Goal: Task Accomplishment & Management: Manage account settings

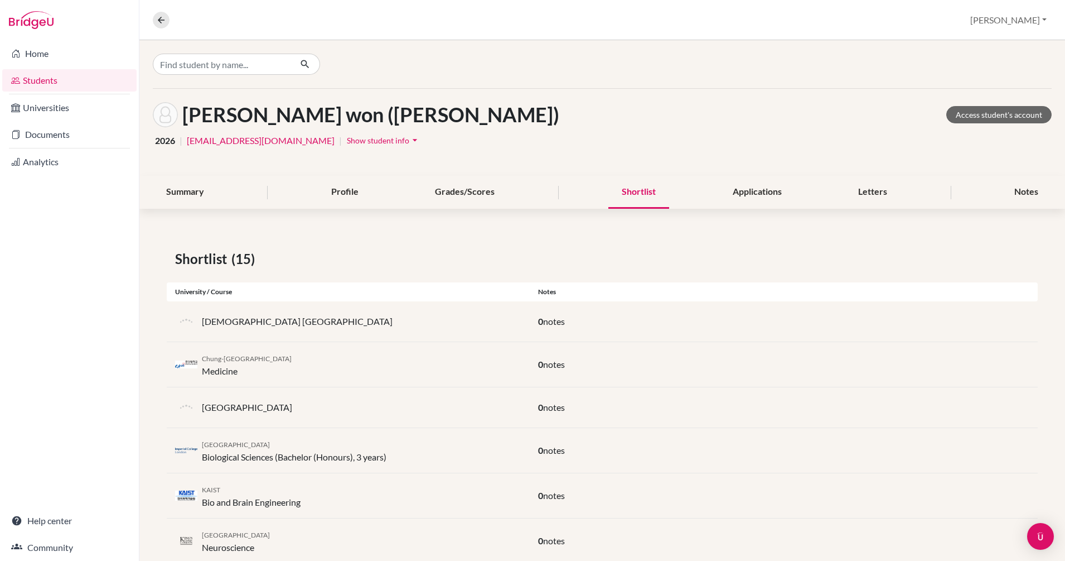
click at [40, 85] on link "Students" at bounding box center [69, 80] width 134 height 22
click at [37, 55] on link "Home" at bounding box center [69, 53] width 134 height 22
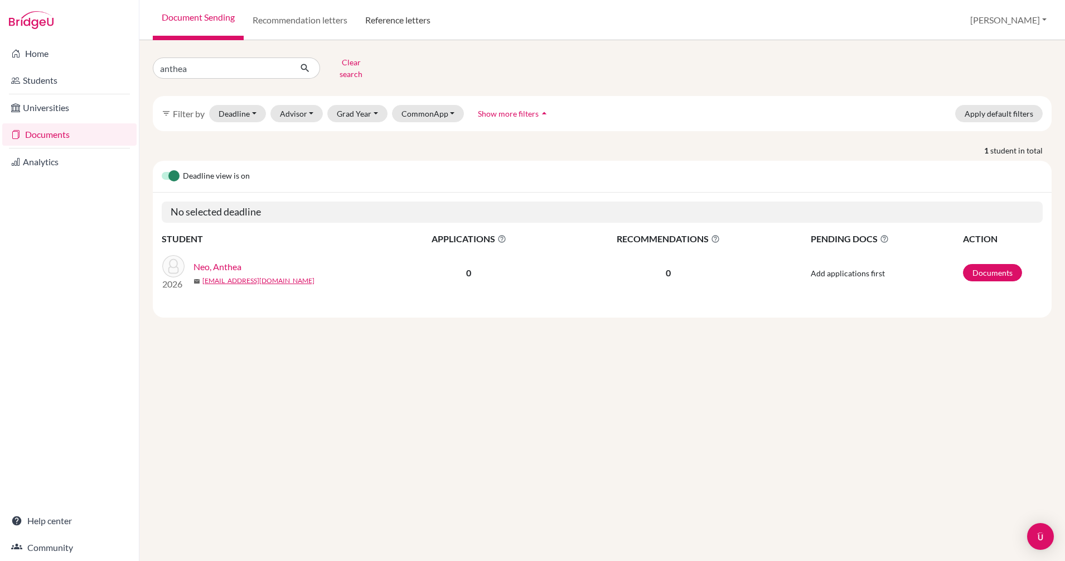
click at [411, 14] on link "Reference letters" at bounding box center [397, 20] width 83 height 40
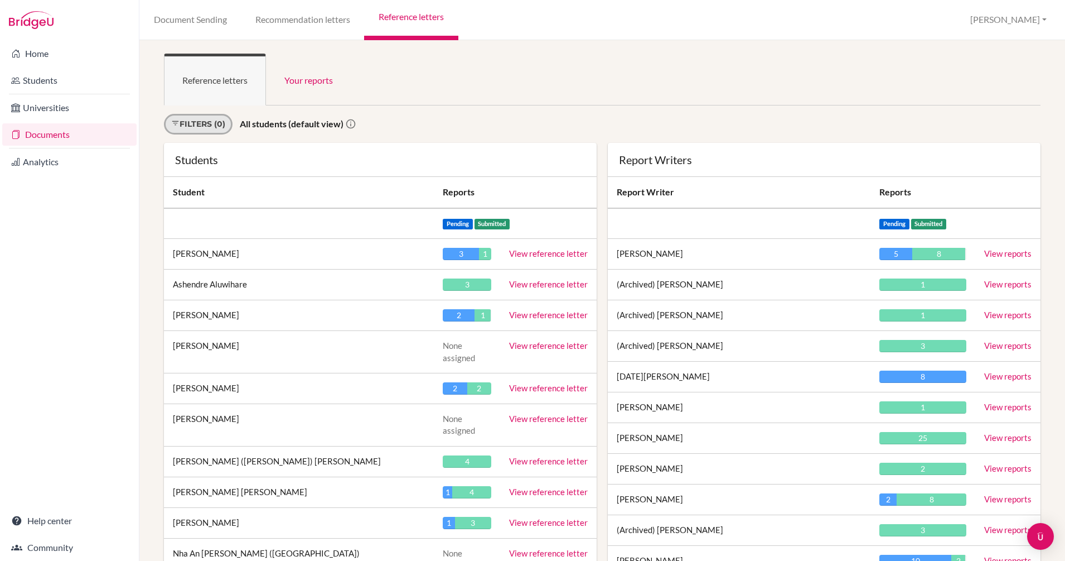
click at [219, 126] on link "Filters (0)" at bounding box center [198, 124] width 69 height 21
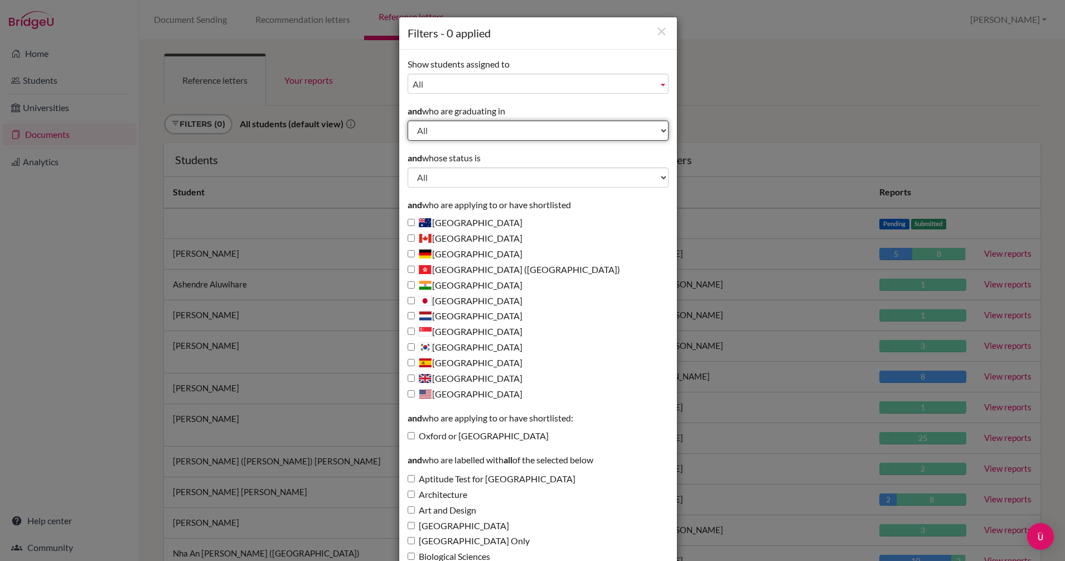
click at [471, 132] on select "All 2027 2026 2025 2024 2023 2022 2021 2020 2019 2018 2017 2016 2015 2014 2013" at bounding box center [538, 130] width 261 height 20
select select "2026"
click at [408, 120] on select "All 2027 2026 2025 2024 2023 2022 2021 2020 2019 2018 2017 2016 2015 2014 2013" at bounding box center [538, 130] width 261 height 20
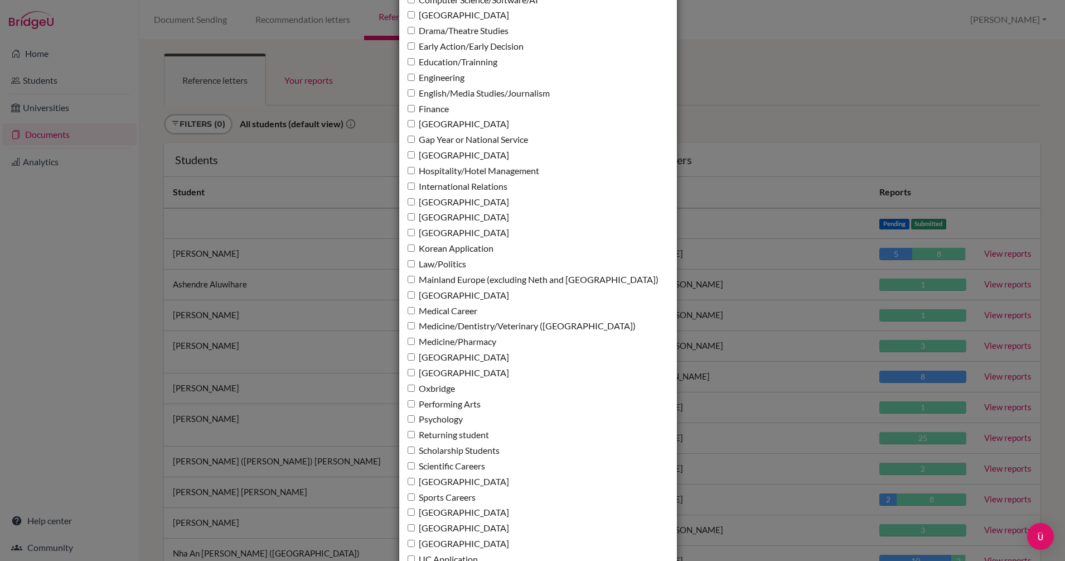
scroll to position [768, 0]
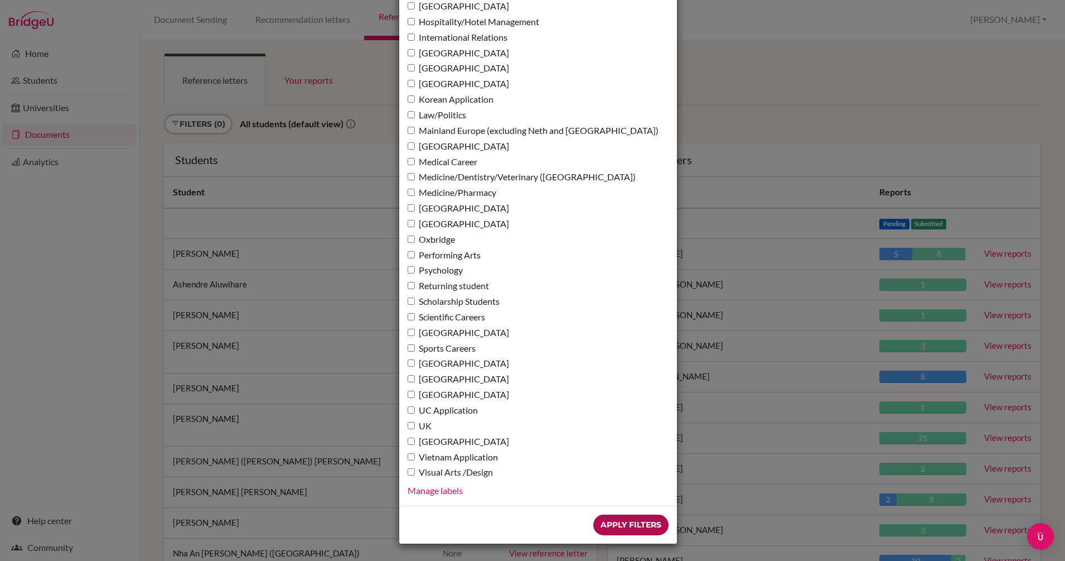
click at [623, 530] on input "Apply Filters" at bounding box center [631, 524] width 75 height 21
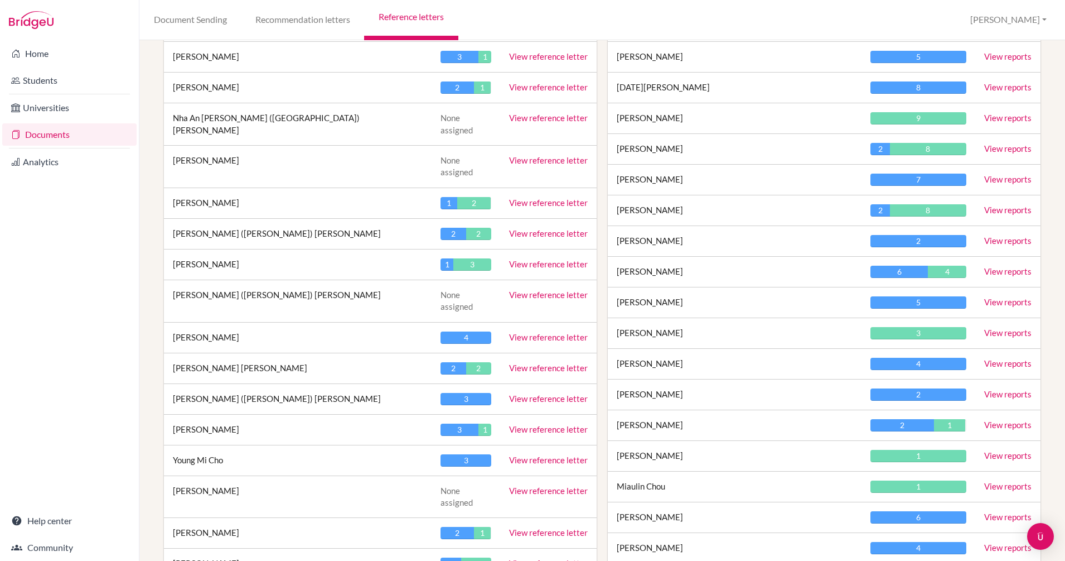
scroll to position [197, 0]
click at [530, 331] on link "View reference letter" at bounding box center [548, 336] width 79 height 10
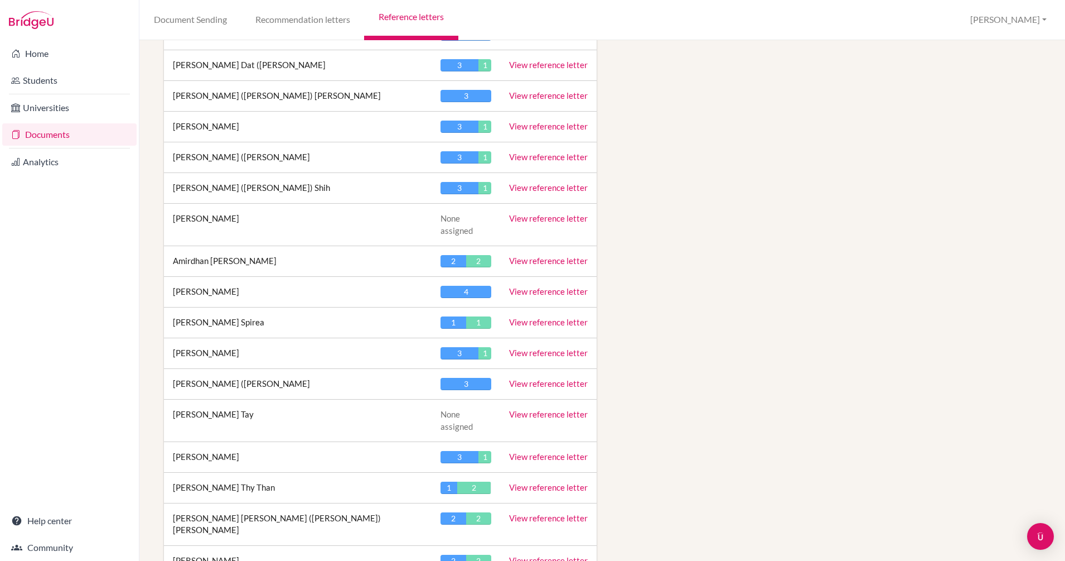
scroll to position [4896, 0]
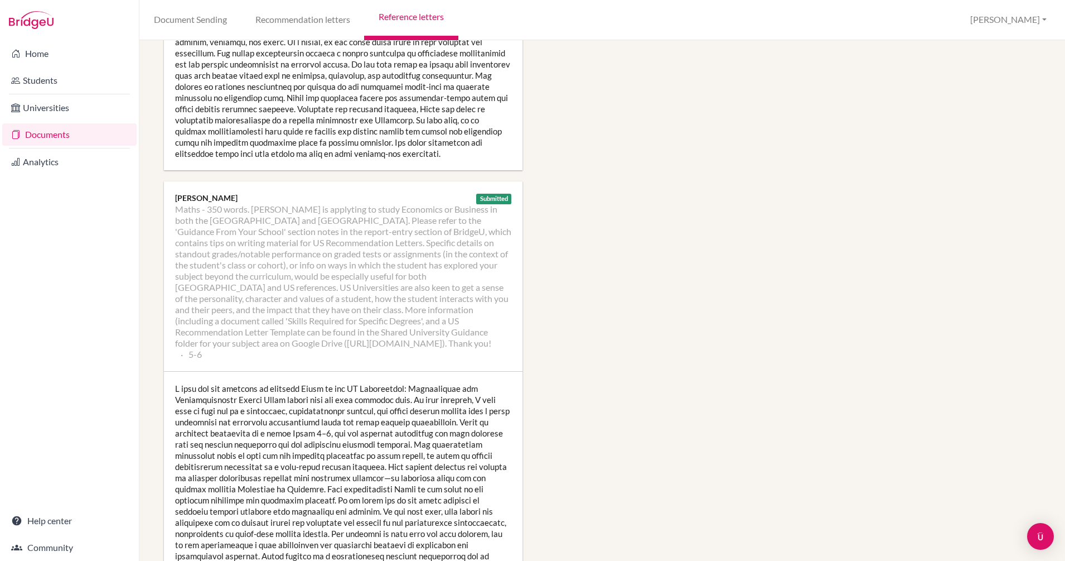
scroll to position [975, 0]
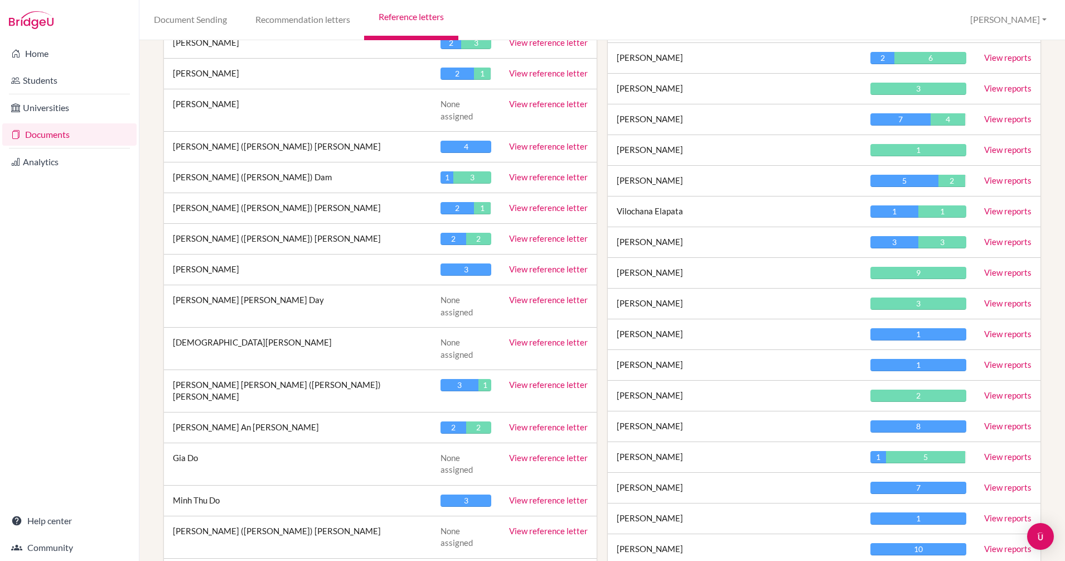
scroll to position [720, 0]
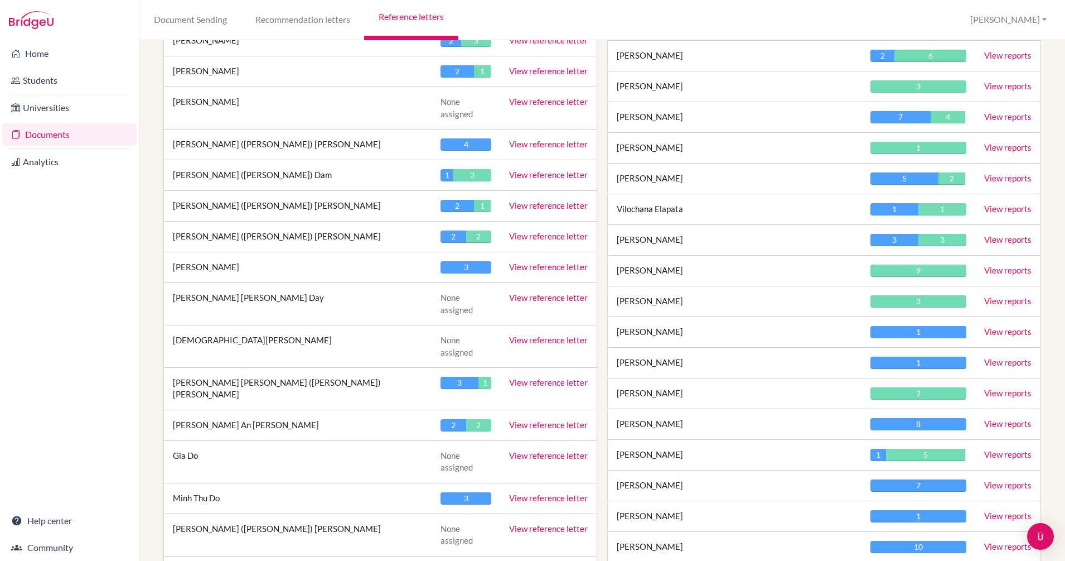
click at [474, 200] on div "1" at bounding box center [482, 206] width 17 height 12
click at [541, 200] on link "View reference letter" at bounding box center [548, 205] width 79 height 10
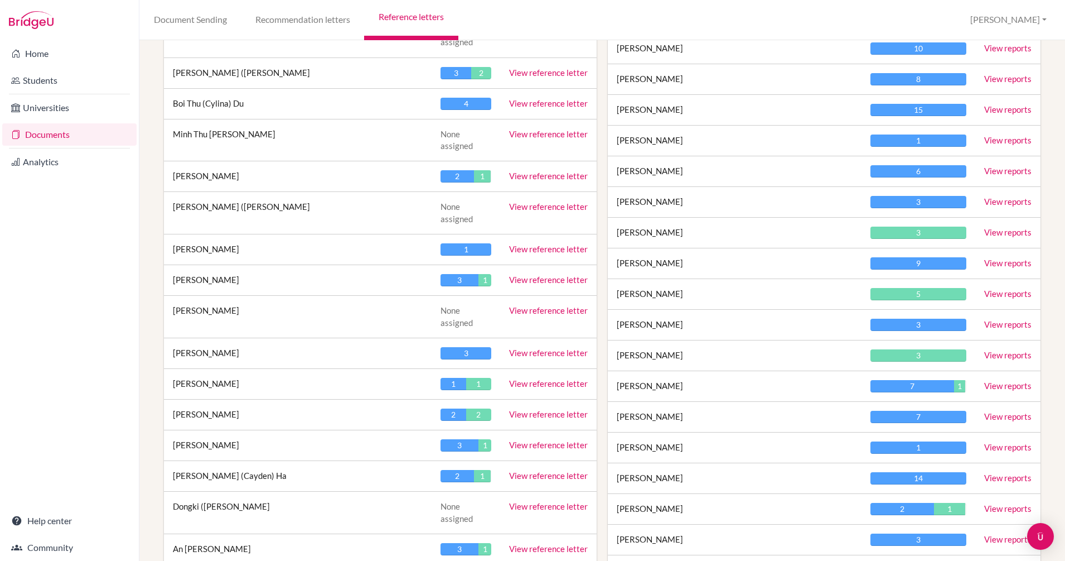
scroll to position [1219, 0]
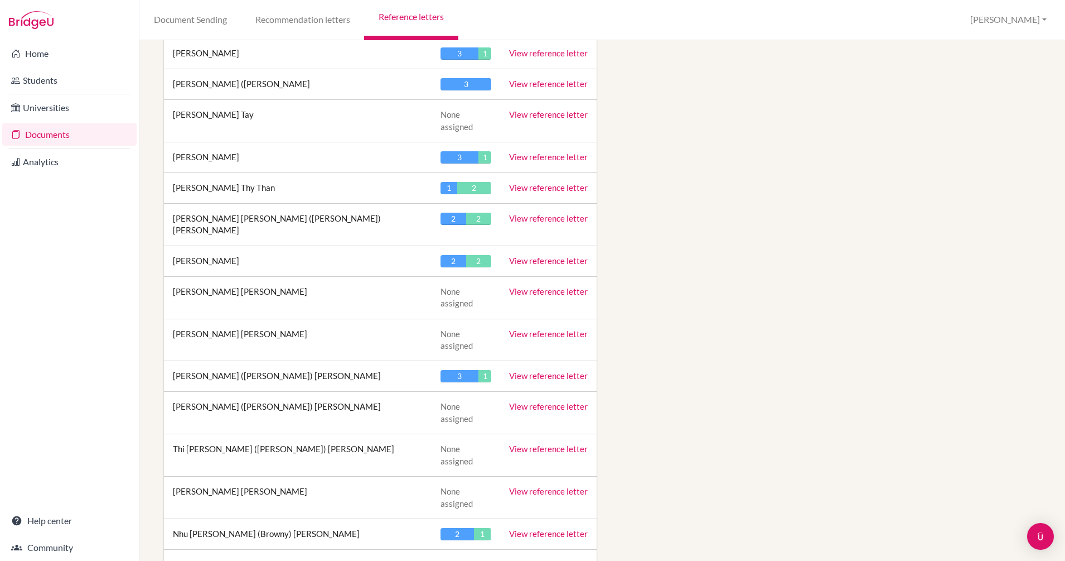
scroll to position [4895, 0]
